Goal: Contribute content: Add original content to the website for others to see

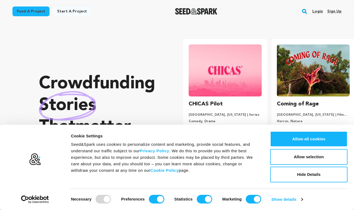
click at [318, 10] on link "Login" at bounding box center [317, 11] width 11 height 9
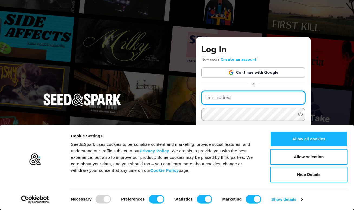
click at [272, 97] on input "Email address" at bounding box center [253, 98] width 104 height 14
type input "keilanamusic@gmail.com"
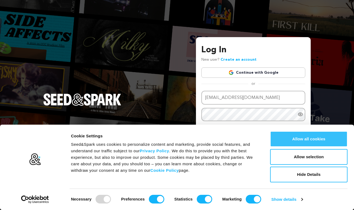
click at [336, 141] on button "Allow all cookies" at bounding box center [308, 139] width 77 height 16
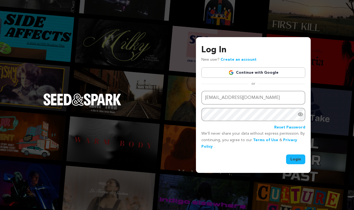
click at [296, 159] on button "Login" at bounding box center [295, 159] width 19 height 10
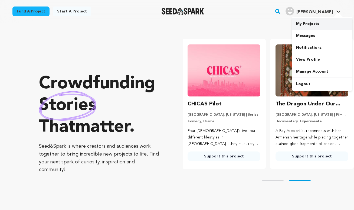
scroll to position [0, 92]
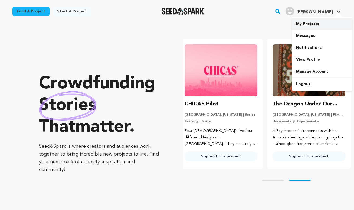
click at [317, 27] on link "My Projects" at bounding box center [322, 24] width 61 height 12
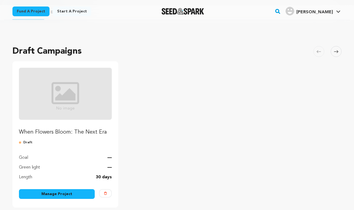
scroll to position [23, 0]
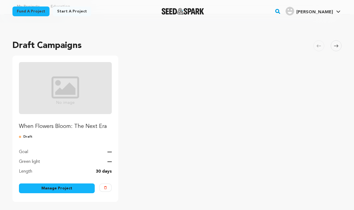
click at [77, 101] on img "Fund When Flowers Bloom: The Next Era" at bounding box center [65, 88] width 93 height 52
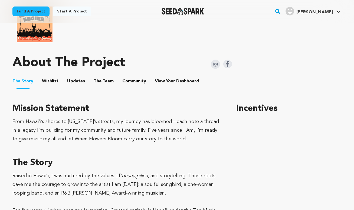
scroll to position [225, 0]
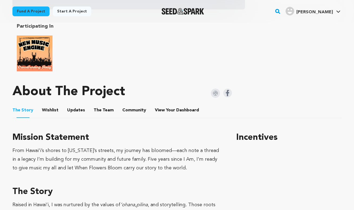
click at [54, 107] on button "Wishlist" at bounding box center [50, 111] width 13 height 13
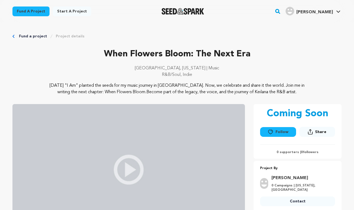
click at [58, 34] on link "Project details" at bounding box center [70, 36] width 29 height 5
click at [329, 11] on span "[PERSON_NAME]" at bounding box center [314, 12] width 37 height 4
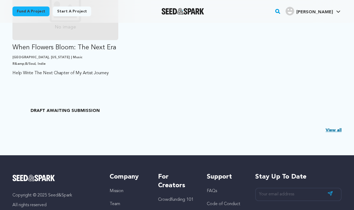
scroll to position [157, 0]
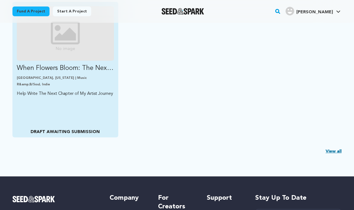
click at [61, 112] on div "When Flowers Bloom: The Next Era [GEOGRAPHIC_DATA], [US_STATE] | Music R&amp;B/…" at bounding box center [65, 69] width 106 height 135
click at [84, 129] on p "DRAFT AWAITING SUBMISSION" at bounding box center [65, 132] width 97 height 6
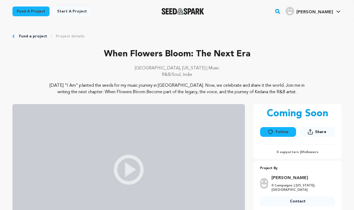
click at [338, 9] on link "Keilana M. Keilana M." at bounding box center [312, 11] width 57 height 10
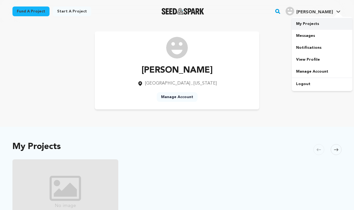
click at [307, 24] on link "My Projects" at bounding box center [322, 24] width 61 height 12
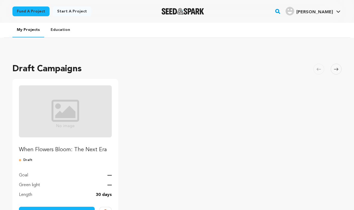
scroll to position [41, 0]
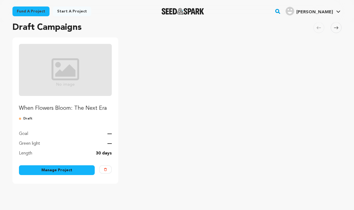
click at [75, 170] on link "Manage Project" at bounding box center [57, 170] width 76 height 10
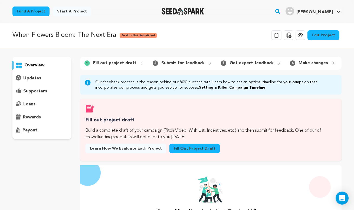
click at [169, 149] on link "Fill out project draft" at bounding box center [194, 148] width 50 height 10
click at [139, 151] on link "Learn how we evaluate each project Learn more" at bounding box center [125, 148] width 81 height 10
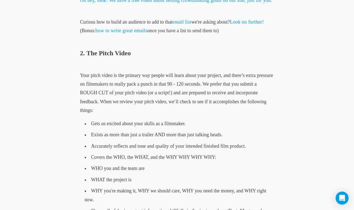
scroll to position [412, 0]
